Goal: Task Accomplishment & Management: Manage account settings

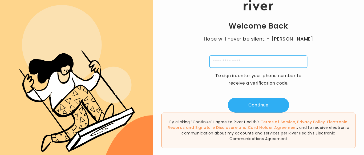
click at [277, 61] on input "tel" at bounding box center [259, 61] width 98 height 12
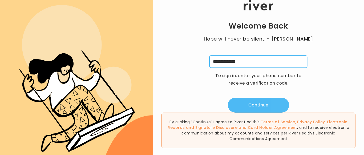
type input "**********"
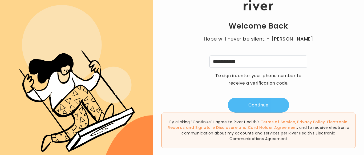
click at [255, 106] on button "Continue" at bounding box center [258, 105] width 61 height 15
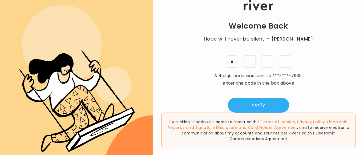
type input "*"
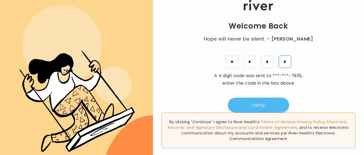
type input "*"
click at [269, 103] on button "Verify" at bounding box center [258, 105] width 61 height 15
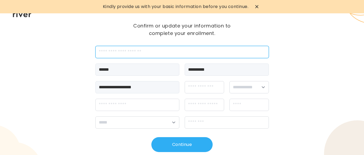
click at [116, 51] on input "employeeId" at bounding box center [182, 52] width 174 height 12
type input "*******"
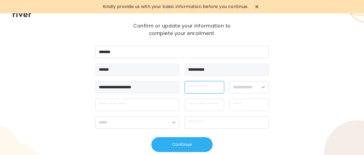
drag, startPoint x: 202, startPoint y: 86, endPoint x: 201, endPoint y: 81, distance: 5.0
click at [202, 84] on input "dateOfBirth" at bounding box center [204, 87] width 39 height 12
type input "**********"
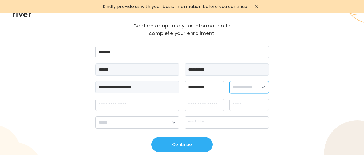
click at [230, 81] on select "**********" at bounding box center [249, 87] width 39 height 12
select select "******"
click option "******" at bounding box center [0, 0] width 0 height 0
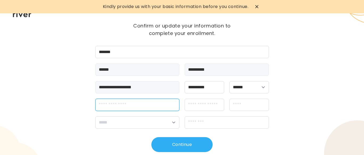
drag, startPoint x: 120, startPoint y: 103, endPoint x: 118, endPoint y: 101, distance: 3.3
click at [120, 103] on input "streetAddress" at bounding box center [137, 105] width 84 height 12
type input "**********"
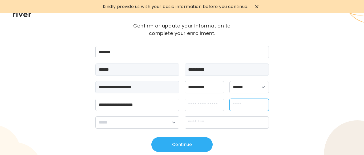
type input "******"
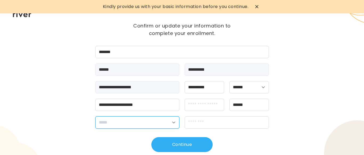
select select "**"
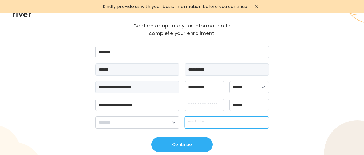
type input "*****"
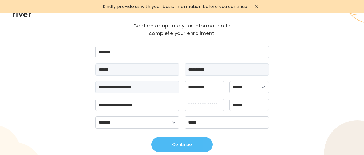
click at [170, 147] on button "Continue" at bounding box center [181, 144] width 61 height 15
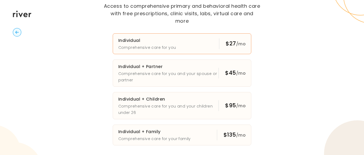
click at [174, 40] on h3 "Individual" at bounding box center [147, 40] width 58 height 7
drag, startPoint x: 76, startPoint y: 118, endPoint x: 77, endPoint y: 122, distance: 4.3
click at [76, 122] on div "Essential Plans Access to comprehensive primary and behavioral health care with…" at bounding box center [182, 77] width 364 height 155
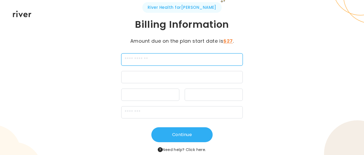
click at [147, 59] on input "cardName" at bounding box center [182, 59] width 122 height 12
type input "*"
type input "**********"
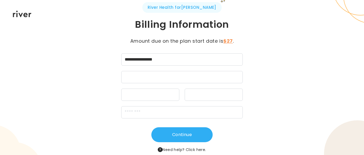
click at [146, 91] on div at bounding box center [150, 95] width 58 height 12
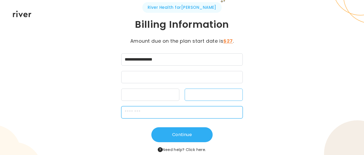
click at [163, 117] on input "zipCode" at bounding box center [182, 112] width 122 height 12
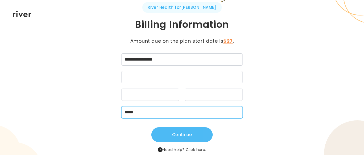
type input "*****"
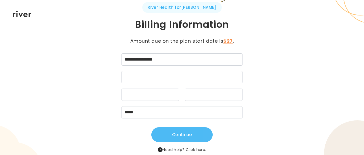
click at [166, 135] on button "Continue" at bounding box center [181, 134] width 61 height 15
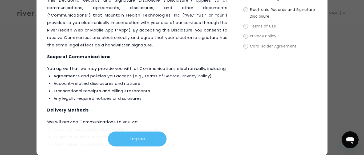
click at [134, 140] on button "I agree" at bounding box center [137, 138] width 59 height 15
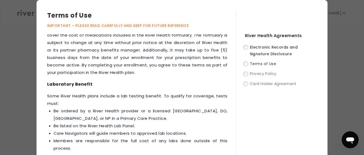
scroll to position [38, 0]
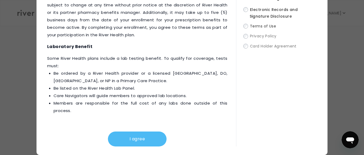
click at [144, 137] on button "I agree" at bounding box center [137, 138] width 59 height 15
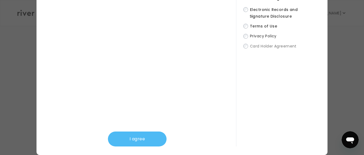
click at [131, 142] on button "I agree" at bounding box center [137, 138] width 59 height 15
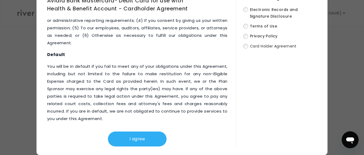
scroll to position [2923, 0]
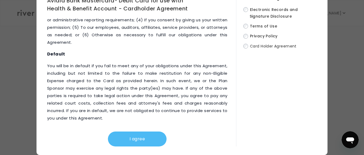
click at [141, 141] on button "I agree" at bounding box center [137, 138] width 59 height 15
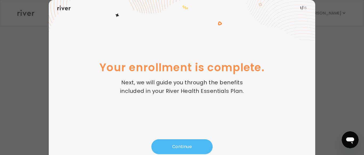
click at [178, 145] on button "Continue" at bounding box center [181, 146] width 61 height 15
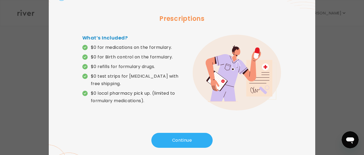
scroll to position [18, 0]
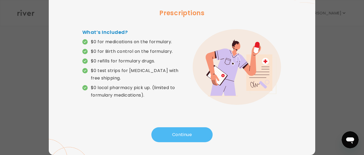
click at [193, 132] on button "Continue" at bounding box center [181, 134] width 61 height 15
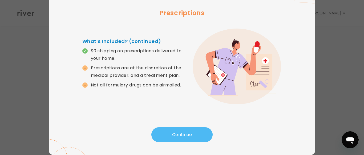
click at [175, 134] on button "Continue" at bounding box center [181, 134] width 61 height 15
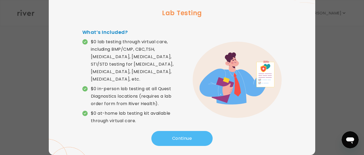
click at [190, 132] on button "Continue" at bounding box center [181, 138] width 61 height 15
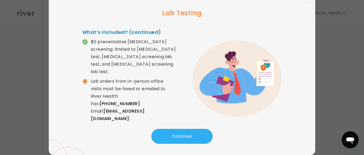
drag, startPoint x: 186, startPoint y: 130, endPoint x: 185, endPoint y: 127, distance: 3.6
click at [186, 130] on button "Continue" at bounding box center [181, 136] width 61 height 15
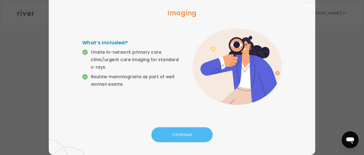
click at [180, 132] on button "Continue" at bounding box center [181, 134] width 61 height 15
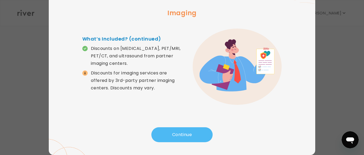
click at [179, 130] on button "Continue" at bounding box center [181, 134] width 61 height 15
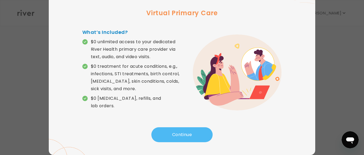
click at [178, 132] on button "Continue" at bounding box center [181, 134] width 61 height 15
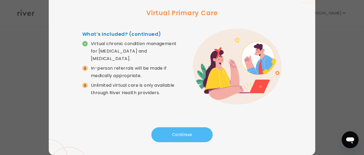
click at [178, 132] on button "Continue" at bounding box center [181, 134] width 61 height 15
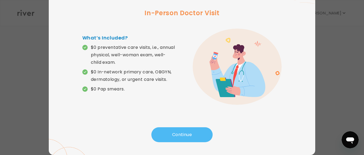
click at [178, 130] on button "Continue" at bounding box center [181, 134] width 61 height 15
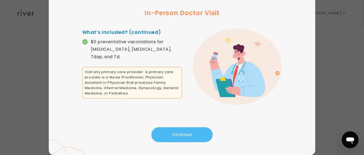
click at [178, 130] on button "Continue" at bounding box center [181, 134] width 61 height 15
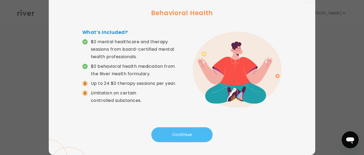
click at [184, 132] on button "Continue" at bounding box center [181, 134] width 61 height 15
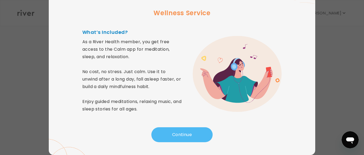
click at [184, 132] on button "Continue" at bounding box center [181, 134] width 61 height 15
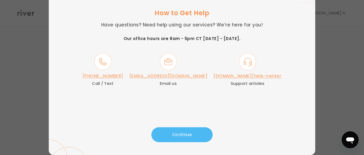
click at [185, 131] on button "Continue" at bounding box center [181, 134] width 61 height 15
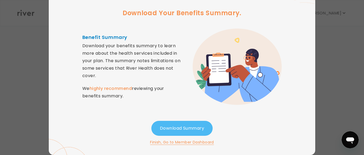
click at [185, 128] on button "Download Summary" at bounding box center [181, 128] width 61 height 15
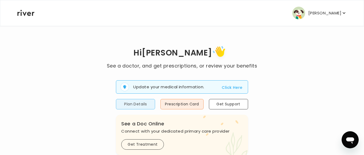
click at [137, 104] on button "Plan Details" at bounding box center [135, 104] width 39 height 10
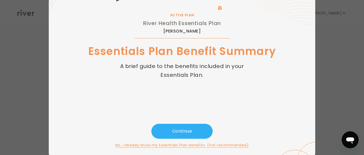
scroll to position [35, 0]
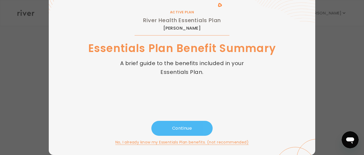
click at [184, 125] on button "Continue" at bounding box center [181, 128] width 61 height 15
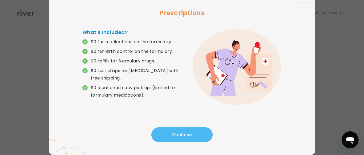
click at [172, 134] on button "Continue" at bounding box center [181, 134] width 61 height 15
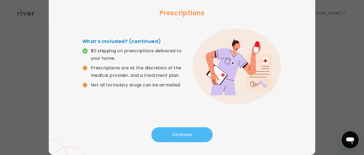
click at [172, 134] on button "Continue" at bounding box center [181, 134] width 61 height 15
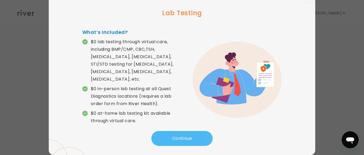
click at [172, 134] on button "Continue" at bounding box center [181, 138] width 61 height 15
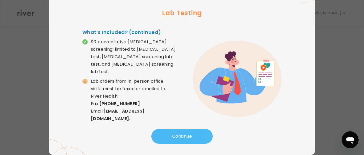
click at [172, 134] on button "Continue" at bounding box center [181, 136] width 61 height 15
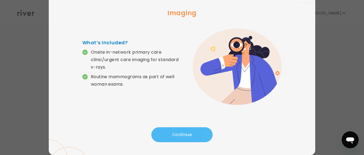
click at [172, 134] on button "Continue" at bounding box center [181, 134] width 61 height 15
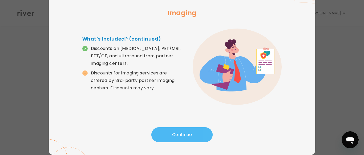
click at [172, 134] on button "Continue" at bounding box center [181, 134] width 61 height 15
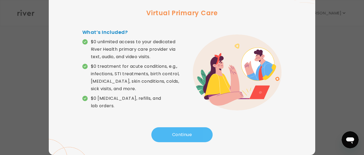
click at [172, 134] on button "Continue" at bounding box center [181, 134] width 61 height 15
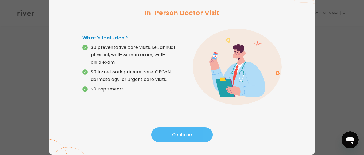
click at [172, 134] on button "Continue" at bounding box center [181, 134] width 61 height 15
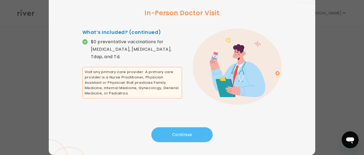
click at [172, 134] on button "Continue" at bounding box center [181, 134] width 61 height 15
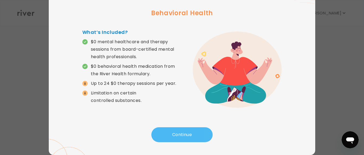
click at [172, 134] on button "Continue" at bounding box center [181, 134] width 61 height 15
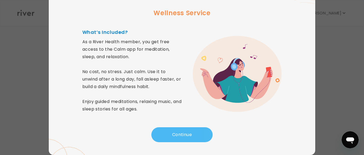
click at [172, 134] on button "Continue" at bounding box center [181, 134] width 61 height 15
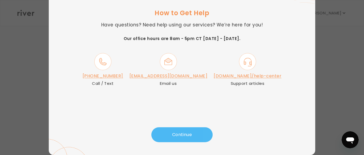
click at [172, 134] on button "Continue" at bounding box center [181, 134] width 61 height 15
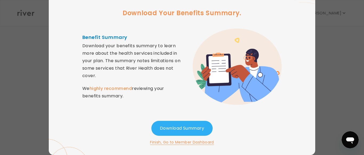
click at [185, 142] on button "Finish, Go to Member Dashboard" at bounding box center [182, 142] width 64 height 6
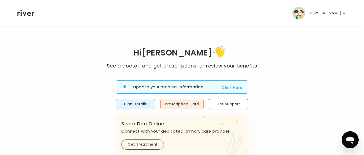
click at [147, 145] on button "Get Treatment" at bounding box center [142, 144] width 43 height 10
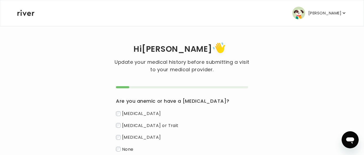
scroll to position [27, 0]
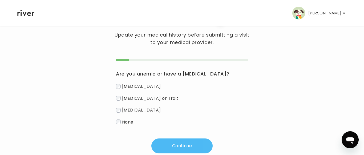
click at [182, 148] on button "Continue" at bounding box center [181, 145] width 61 height 15
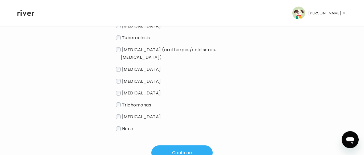
scroll to position [122, 0]
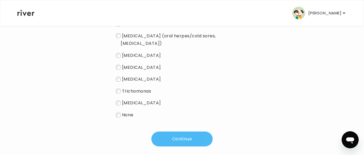
click at [173, 133] on button "Continue" at bounding box center [181, 138] width 61 height 15
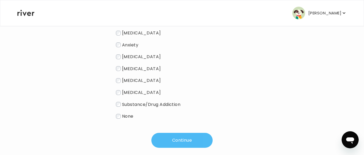
scroll to position [98, 0]
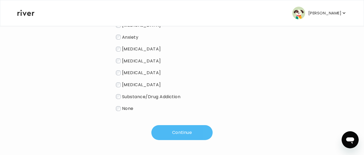
click at [196, 134] on button "Continue" at bounding box center [181, 132] width 61 height 15
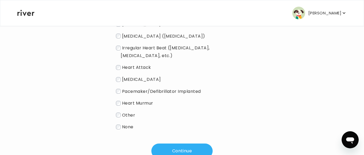
scroll to position [43, 0]
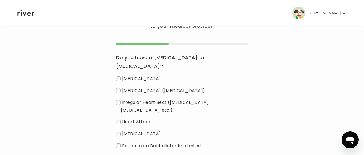
click at [118, 89] on label "Hypertension (High Blood Pressure)" at bounding box center [182, 91] width 132 height 8
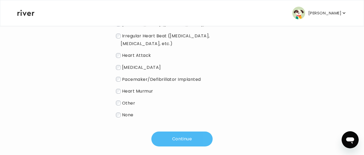
click at [170, 134] on button "Continue" at bounding box center [181, 138] width 61 height 15
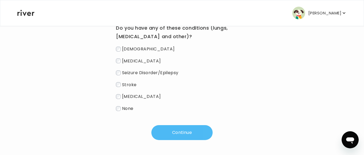
click at [172, 129] on button "Continue" at bounding box center [181, 132] width 61 height 15
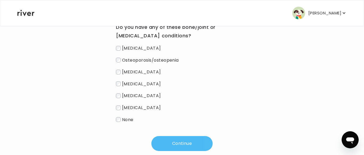
click at [179, 145] on button "Continue" at bounding box center [181, 143] width 61 height 15
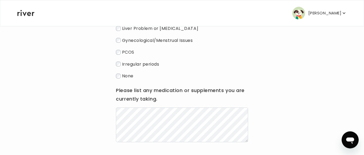
scroll to position [124, 0]
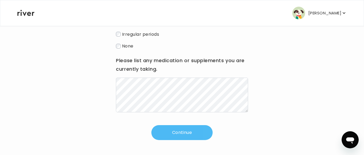
click at [195, 132] on button "Continue" at bounding box center [181, 132] width 61 height 15
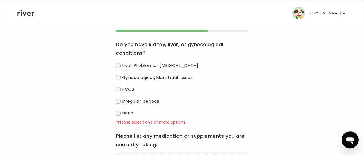
scroll to position [70, 0]
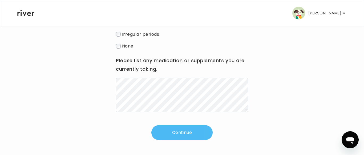
click at [172, 132] on button "Continue" at bounding box center [181, 132] width 61 height 15
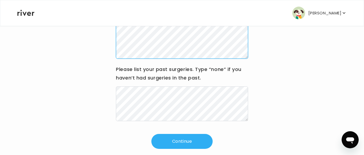
scroll to position [103, 0]
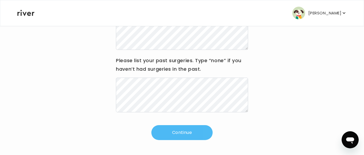
click at [173, 132] on button "Continue" at bounding box center [181, 132] width 61 height 15
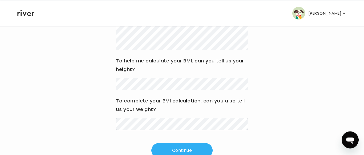
scroll to position [115, 0]
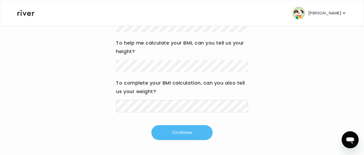
click at [178, 130] on button "Continue" at bounding box center [181, 132] width 61 height 15
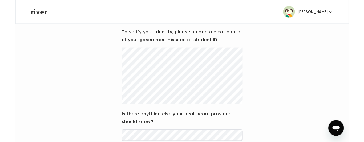
scroll to position [53, 0]
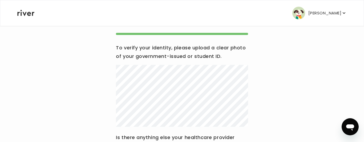
click at [47, 79] on div "Hi LESLIE Update your medical history before submitting a visit to your medical…" at bounding box center [182, 90] width 330 height 207
click at [38, 78] on div "Hi LESLIE Update your medical history before submitting a visit to your medical…" at bounding box center [182, 90] width 330 height 207
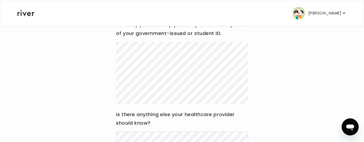
scroll to position [108, 0]
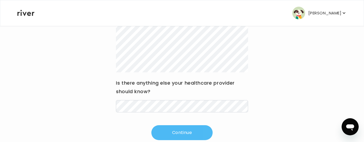
click at [168, 130] on button "Continue" at bounding box center [181, 132] width 61 height 15
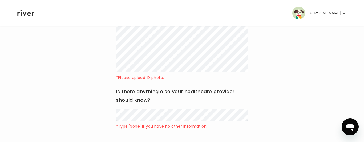
scroll to position [53, 0]
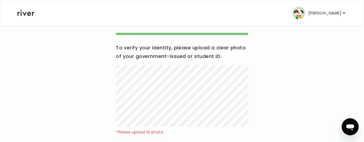
click at [265, 73] on div "Hi LESLIE Update your medical history before submitting a visit to your medical…" at bounding box center [182, 99] width 330 height 224
click at [197, 21] on div "LESLIE MCCARVILLE Profile Add Family Activate Card Reimbursement Terms of Servi…" at bounding box center [182, 13] width 330 height 26
click at [252, 10] on div "LESLIE MCCARVILLE Profile Add Family Activate Card Reimbursement Terms of Servi…" at bounding box center [182, 13] width 330 height 26
click at [283, 118] on div "Hi LESLIE Update your medical history before submitting a visit to your medical…" at bounding box center [182, 99] width 330 height 224
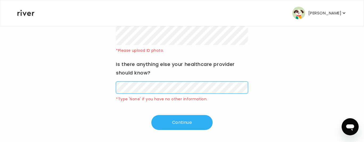
scroll to position [129, 0]
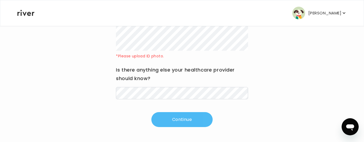
click at [184, 123] on button "Continue" at bounding box center [181, 119] width 61 height 15
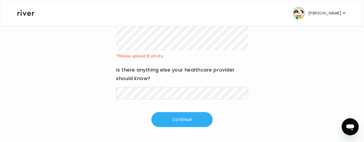
scroll to position [0, 0]
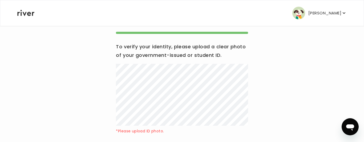
scroll to position [129, 0]
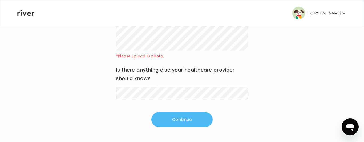
click at [191, 118] on button "Continue" at bounding box center [181, 119] width 61 height 15
click at [185, 115] on button "Continue" at bounding box center [181, 119] width 61 height 15
click at [185, 116] on button "Continue" at bounding box center [181, 119] width 61 height 15
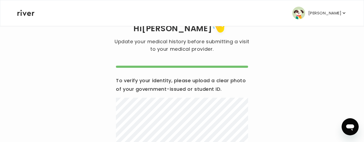
scroll to position [48, 0]
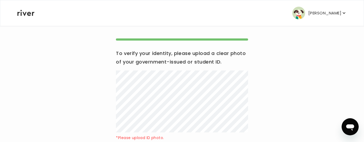
click at [282, 122] on div "Hi LESLIE Update your medical history before submitting a visit to your medical…" at bounding box center [182, 101] width 330 height 216
click at [327, 14] on p "[PERSON_NAME]" at bounding box center [324, 12] width 33 height 7
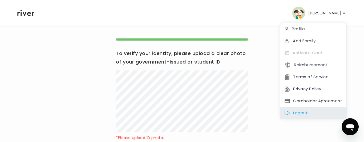
click at [310, 112] on div "Logout" at bounding box center [313, 113] width 66 height 12
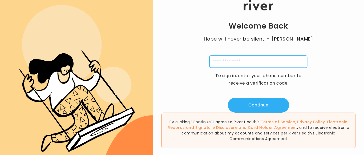
click at [247, 64] on input "tel" at bounding box center [259, 61] width 98 height 12
type input "**********"
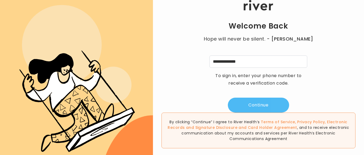
click at [254, 104] on button "Continue" at bounding box center [258, 105] width 61 height 15
type input "*"
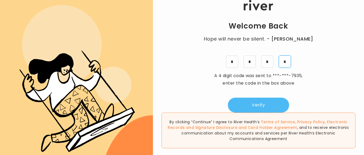
type input "*"
click at [257, 106] on button "Verify" at bounding box center [258, 105] width 61 height 15
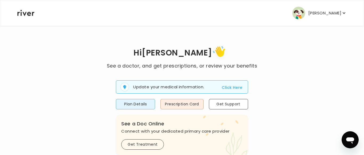
click at [226, 87] on button "Click Here" at bounding box center [232, 87] width 21 height 6
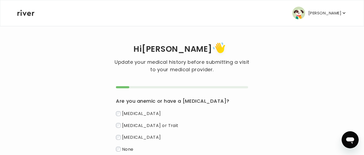
click at [325, 10] on p "[PERSON_NAME]" at bounding box center [324, 12] width 33 height 7
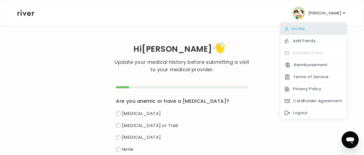
click at [293, 30] on div "Profile" at bounding box center [313, 29] width 66 height 12
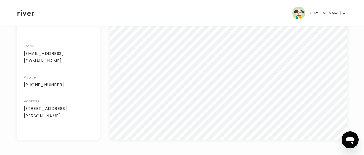
scroll to position [42, 0]
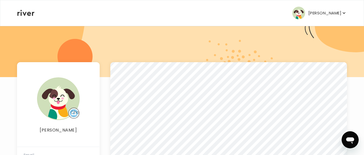
click at [74, 113] on input "file" at bounding box center [74, 113] width 11 height 11
type input "**********"
click at [58, 111] on img at bounding box center [58, 98] width 43 height 43
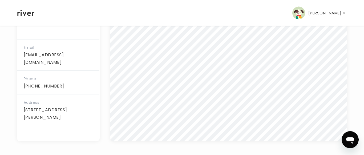
scroll to position [151, 0]
